Goal: Register for event/course

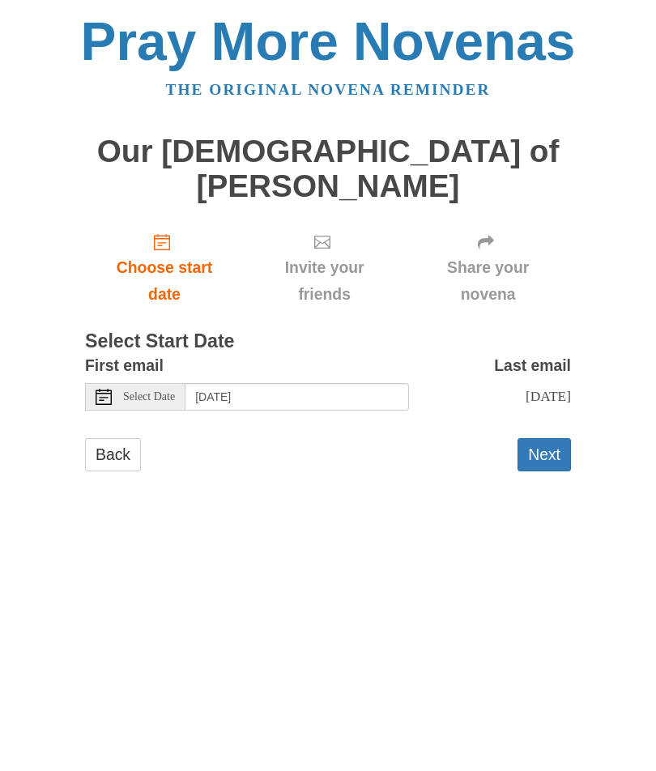
click at [132, 383] on div "Select Date" at bounding box center [135, 397] width 100 height 28
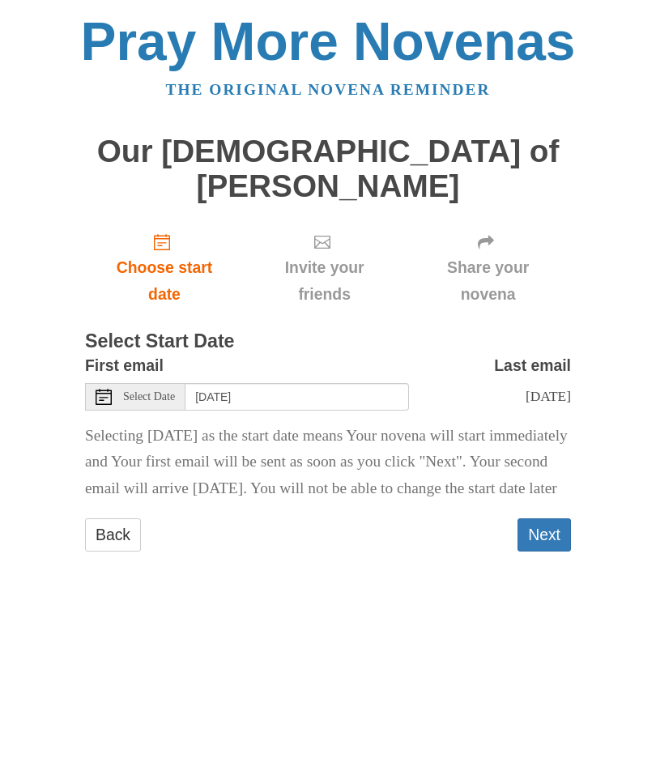
click at [153, 391] on span "Select Date" at bounding box center [149, 396] width 52 height 11
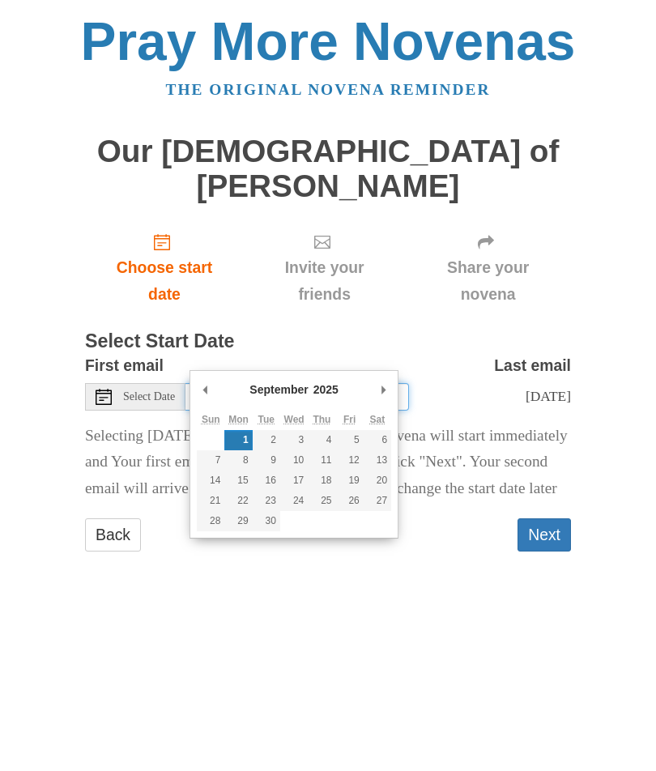
type input "Tuesday, September 2nd"
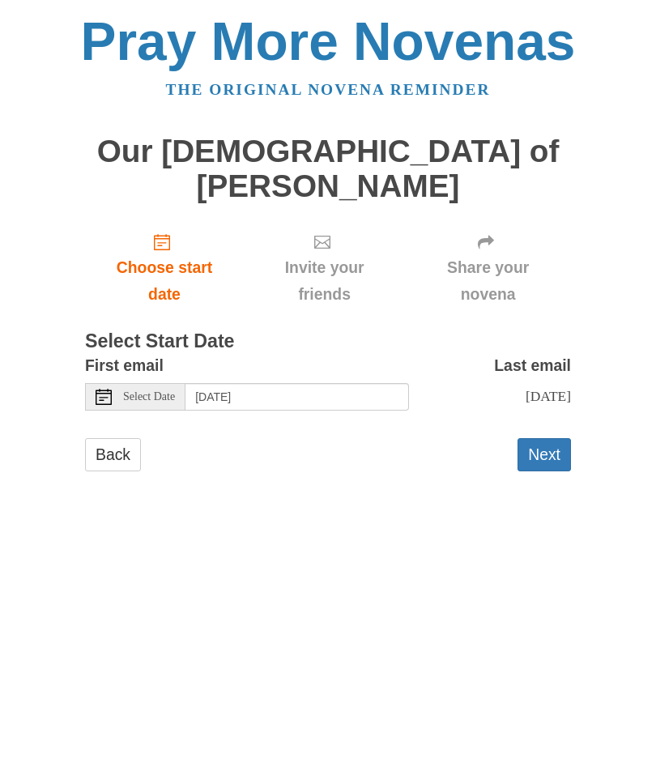
click at [535, 438] on button "Next" at bounding box center [544, 454] width 53 height 33
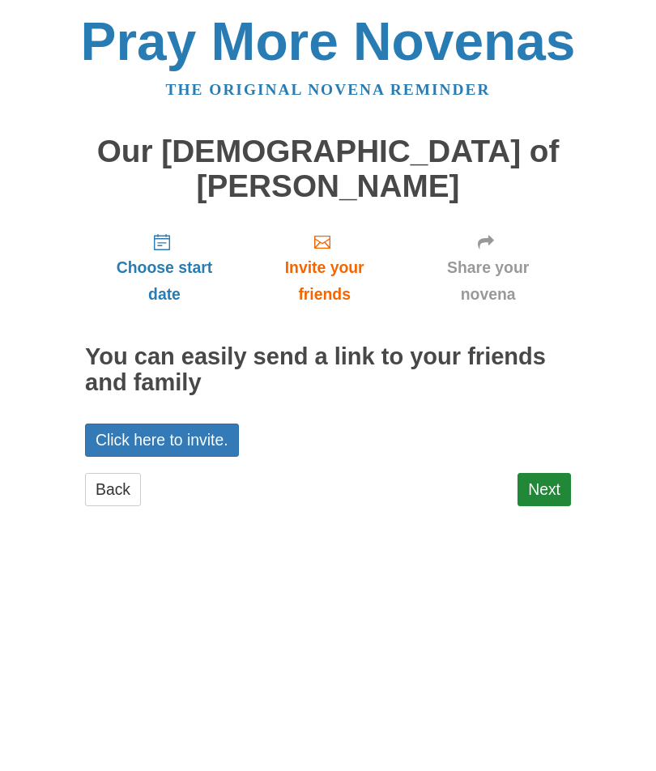
click at [106, 473] on link "Back" at bounding box center [113, 489] width 56 height 33
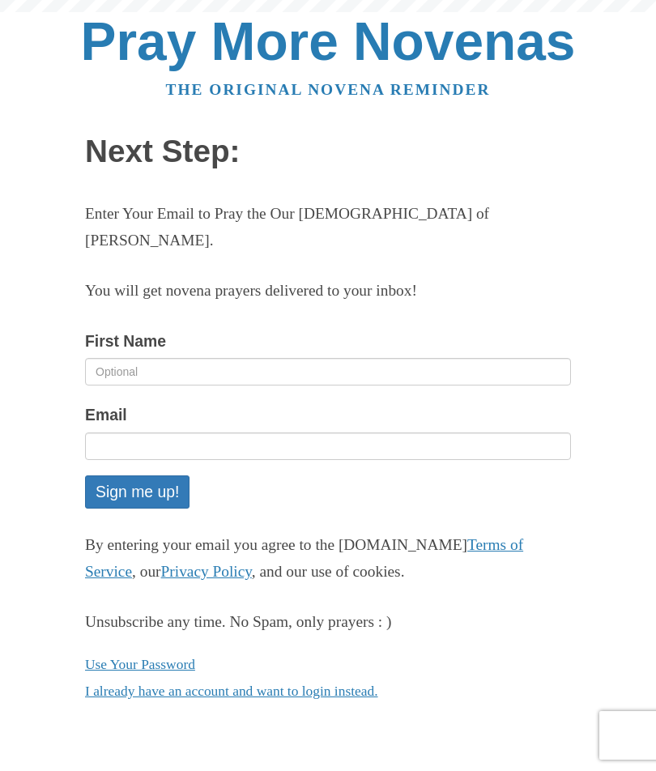
scroll to position [1, 0]
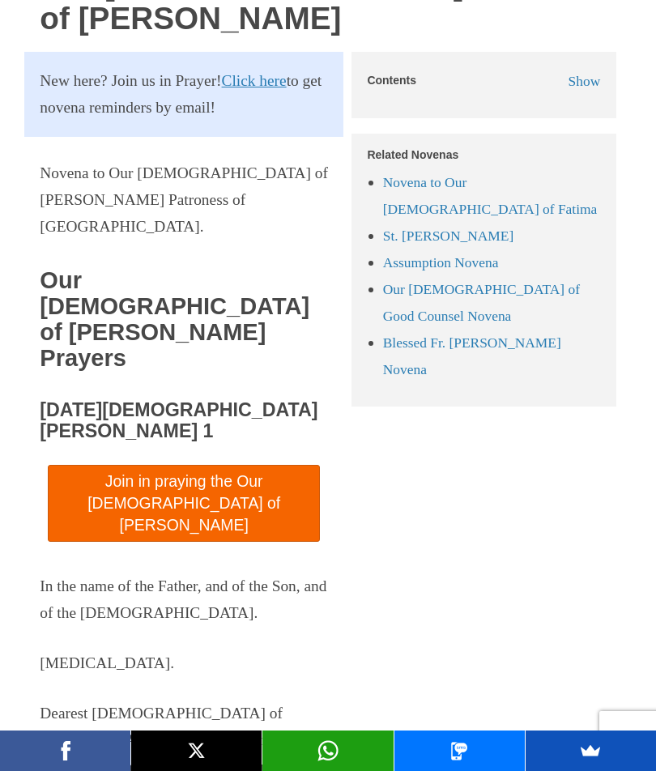
scroll to position [880, 0]
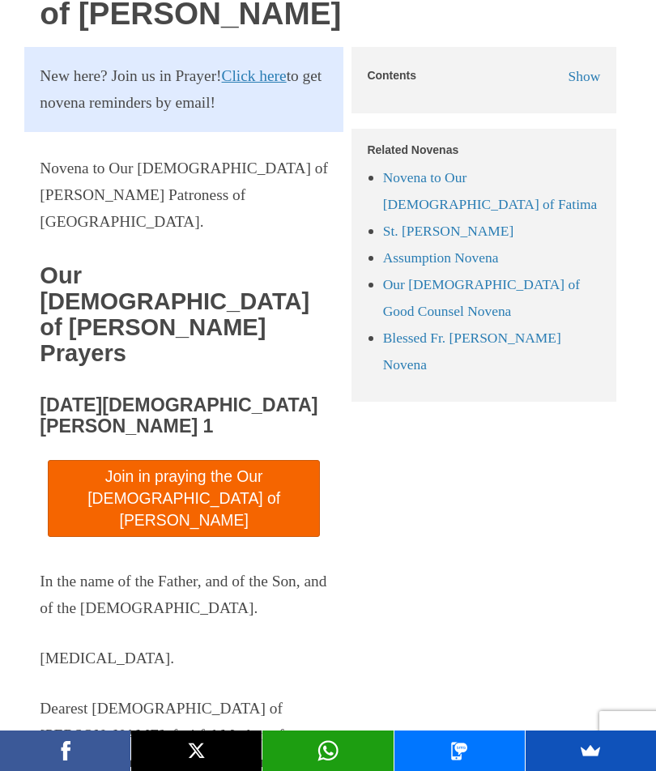
click at [90, 460] on link "Join in praying the Our [DEMOGRAPHIC_DATA] of [PERSON_NAME]" at bounding box center [184, 498] width 272 height 77
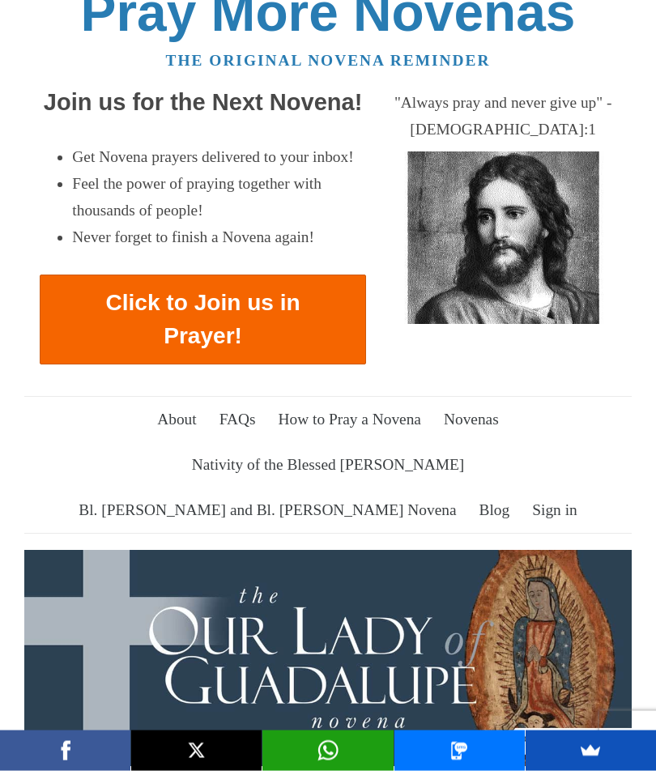
scroll to position [0, 0]
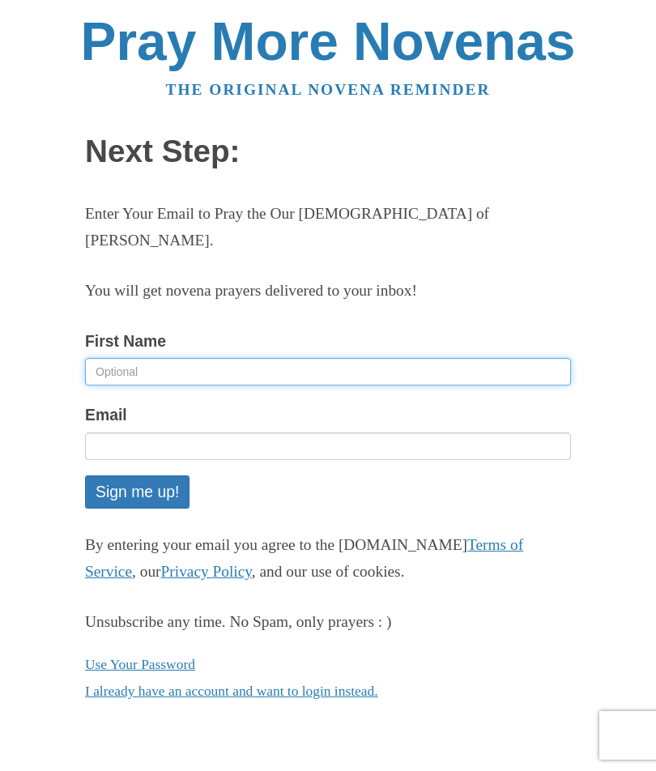
click at [100, 358] on input "First Name" at bounding box center [328, 372] width 486 height 28
type input "T"
